Goal: Task Accomplishment & Management: Manage account settings

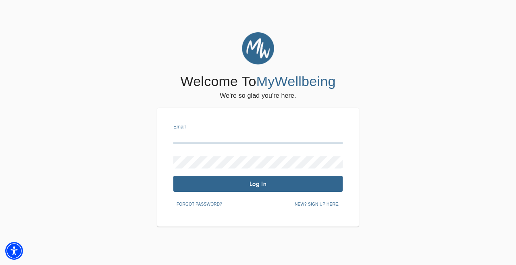
type input "[EMAIL_ADDRESS][DOMAIN_NAME]"
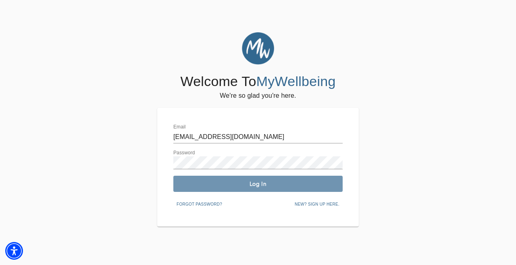
click at [256, 185] on span "Log In" at bounding box center [258, 184] width 163 height 8
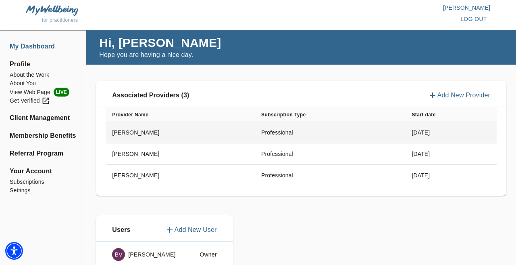
click at [255, 135] on td "Professional" at bounding box center [330, 132] width 150 height 21
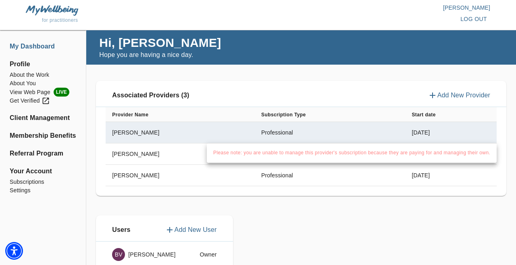
click at [209, 144] on ul "Please note: you are unable to manage this provider's subscription because they…" at bounding box center [352, 152] width 290 height 19
click at [174, 158] on div at bounding box center [258, 132] width 516 height 265
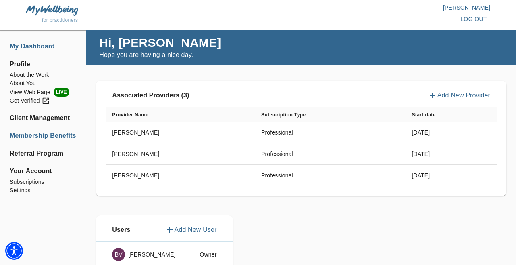
click at [30, 138] on li "Membership Benefits" at bounding box center [43, 136] width 67 height 10
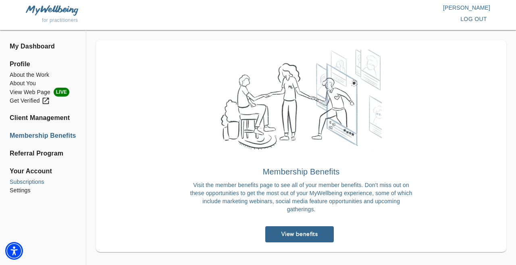
click at [28, 182] on li "Subscriptions" at bounding box center [43, 181] width 67 height 8
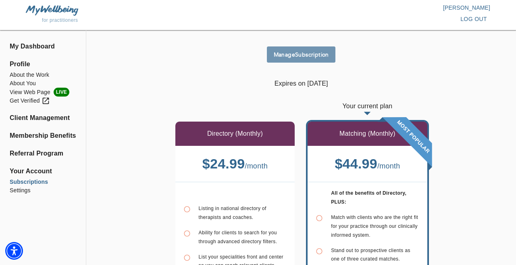
click at [302, 57] on span "Manage Subscription" at bounding box center [301, 55] width 62 height 8
click at [474, 20] on span "log out" at bounding box center [474, 19] width 27 height 10
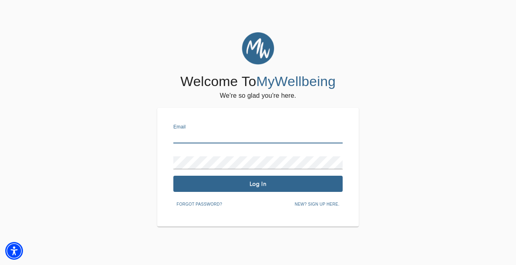
type input "[EMAIL_ADDRESS][DOMAIN_NAME]"
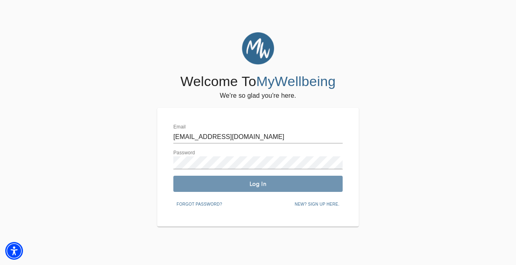
click at [234, 181] on span "Log In" at bounding box center [258, 184] width 163 height 8
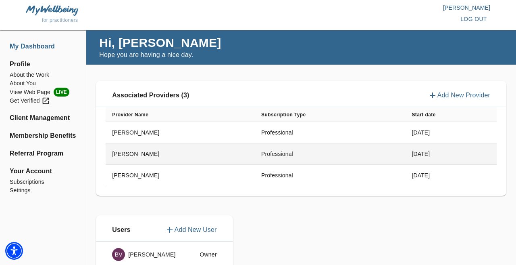
click at [361, 164] on td "Professional" at bounding box center [330, 153] width 150 height 21
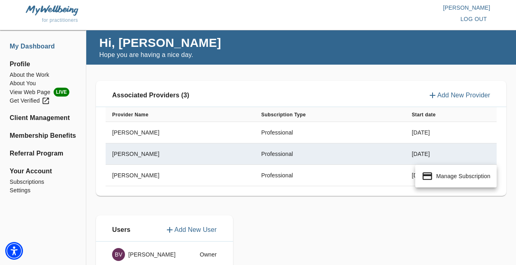
click at [362, 176] on div at bounding box center [258, 132] width 516 height 265
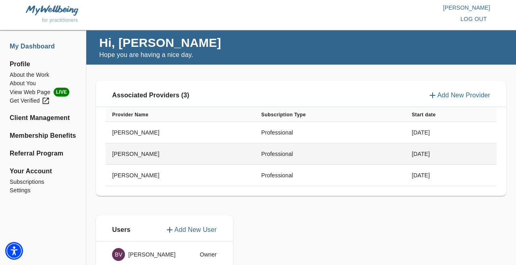
click at [382, 153] on td "Professional" at bounding box center [330, 153] width 150 height 21
click at [382, 153] on div at bounding box center [258, 132] width 516 height 265
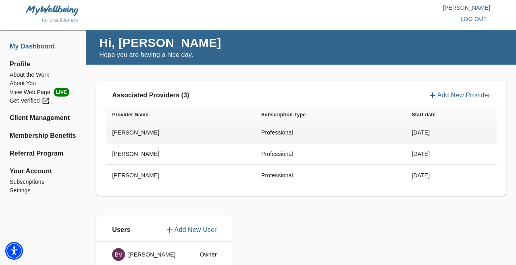
click at [373, 140] on td "Professional" at bounding box center [330, 132] width 150 height 21
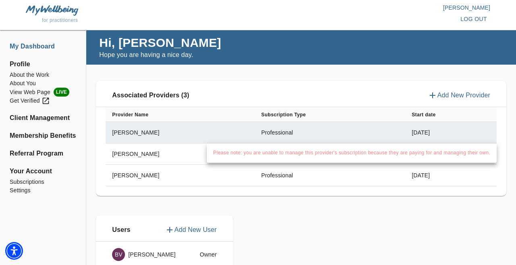
click at [351, 100] on div at bounding box center [258, 132] width 516 height 265
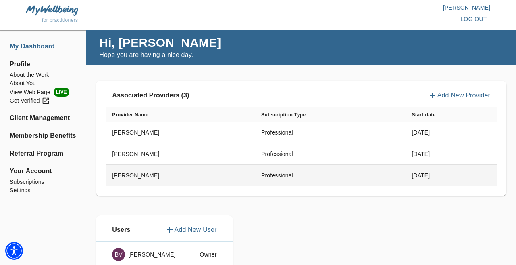
click at [339, 180] on td "Professional" at bounding box center [330, 175] width 150 height 21
click at [339, 180] on div at bounding box center [258, 132] width 516 height 265
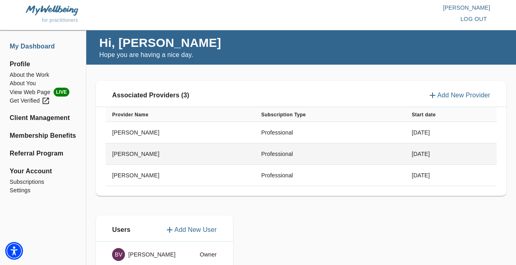
click at [323, 152] on td "Professional" at bounding box center [330, 153] width 150 height 21
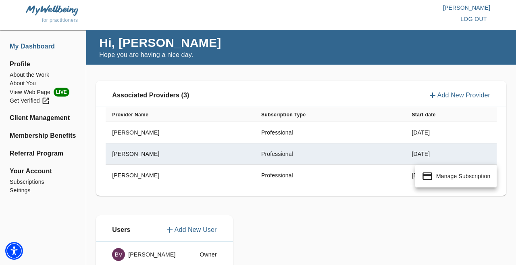
click at [309, 125] on div at bounding box center [258, 132] width 516 height 265
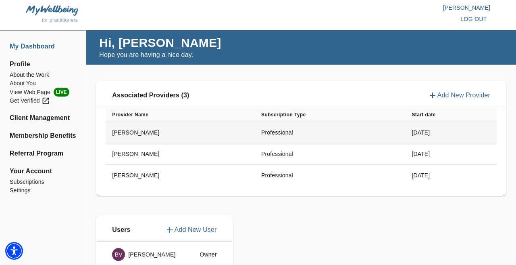
click at [310, 133] on td "Professional" at bounding box center [330, 132] width 150 height 21
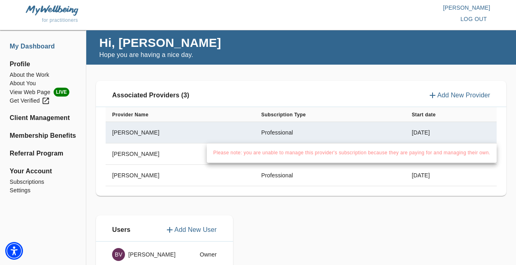
click at [310, 171] on div at bounding box center [258, 132] width 516 height 265
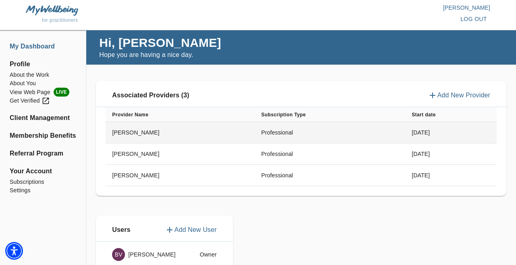
click at [310, 134] on td "Professional" at bounding box center [330, 132] width 150 height 21
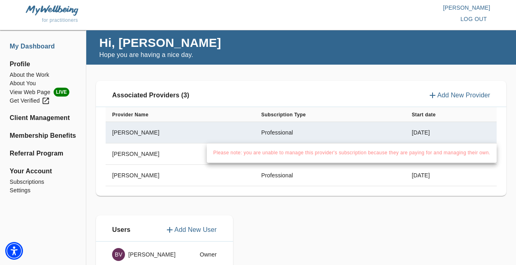
click at [311, 163] on div at bounding box center [258, 132] width 516 height 265
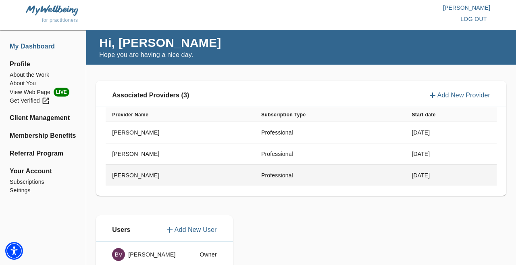
click at [312, 179] on td "Professional" at bounding box center [330, 175] width 150 height 21
click at [312, 179] on div at bounding box center [258, 132] width 516 height 265
click at [323, 176] on td "Professional" at bounding box center [330, 175] width 150 height 21
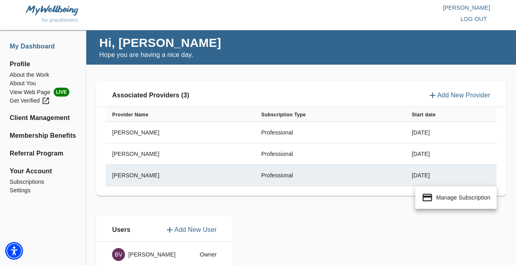
click at [434, 195] on li "Manage Subscription" at bounding box center [455, 197] width 81 height 16
click at [252, 142] on div at bounding box center [258, 132] width 516 height 265
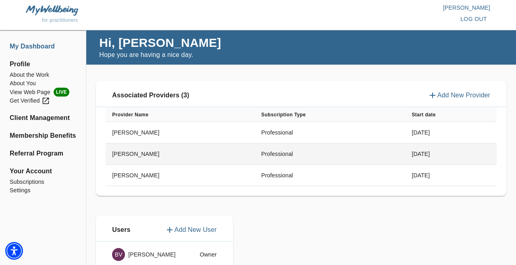
click at [259, 156] on td "Professional" at bounding box center [330, 153] width 150 height 21
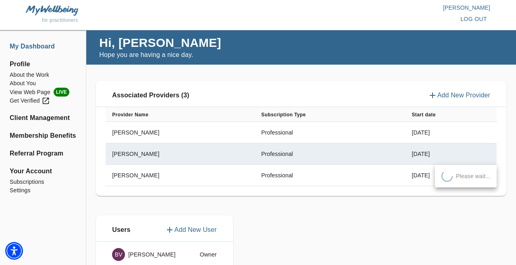
click at [387, 172] on div at bounding box center [258, 132] width 516 height 265
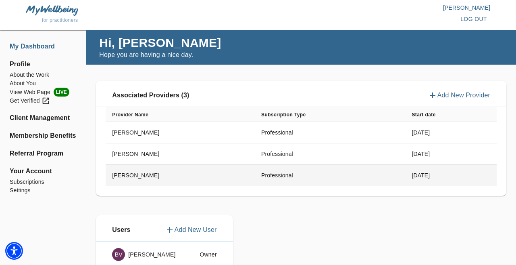
click at [387, 165] on td "Professional" at bounding box center [330, 175] width 150 height 21
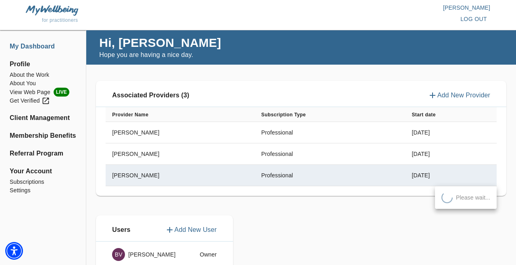
click at [388, 155] on div at bounding box center [258, 132] width 516 height 265
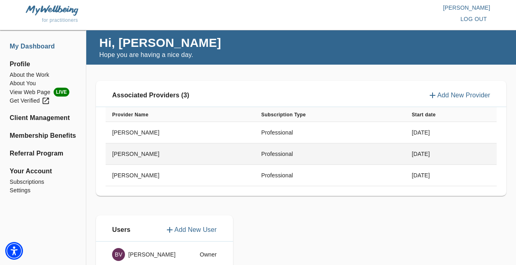
click at [405, 149] on td "[DATE]" at bounding box center [451, 153] width 92 height 21
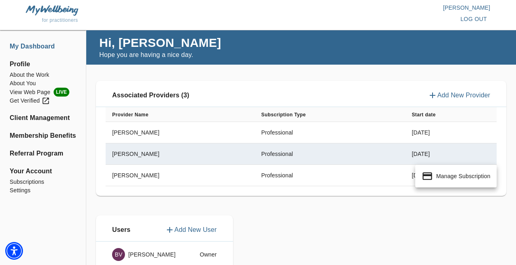
click at [429, 174] on icon at bounding box center [427, 175] width 11 height 11
click at [237, 121] on div at bounding box center [258, 132] width 516 height 265
